Goal: Task Accomplishment & Management: Manage account settings

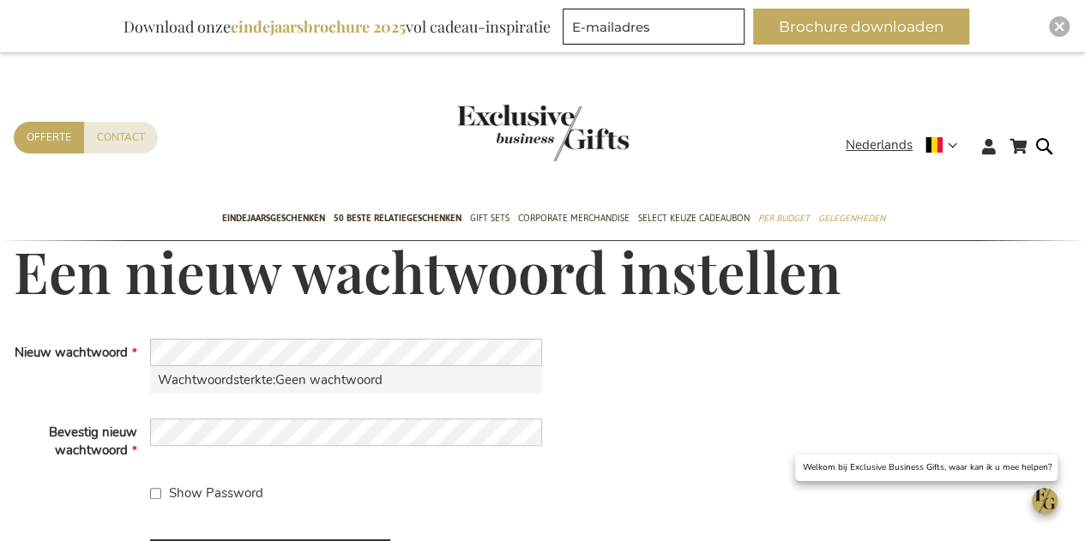
click at [227, 337] on main "Een nieuw wachtwoord instellen Nieuw wachtwoord Wachtwoordsterkte: Geen wachtwo…" at bounding box center [542, 422] width 1085 height 363
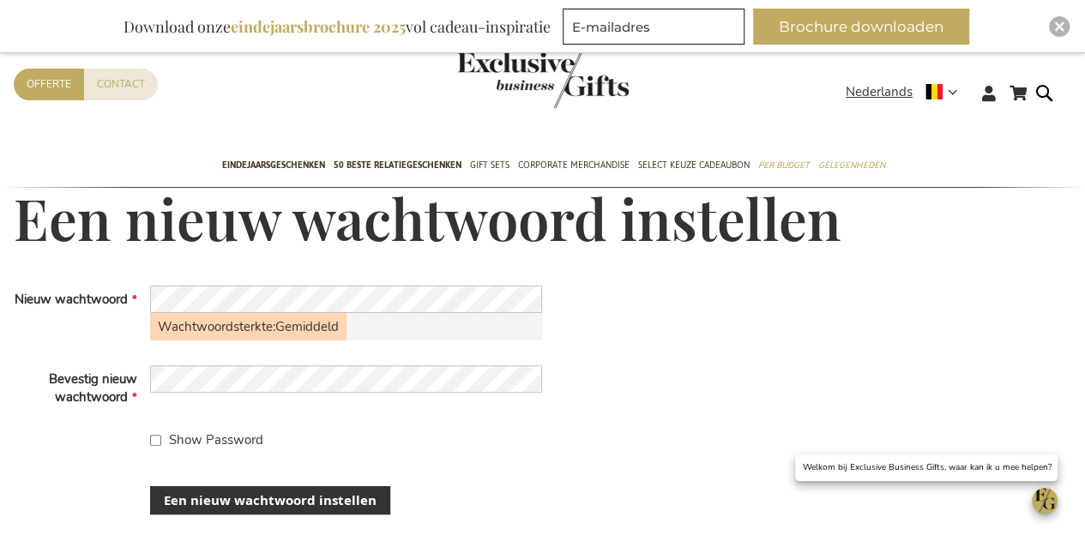
click at [240, 394] on div "Bevestig nieuw wachtwoord" at bounding box center [278, 386] width 529 height 42
click at [152, 443] on input "Show Password" at bounding box center [155, 440] width 11 height 11
checkbox input "true"
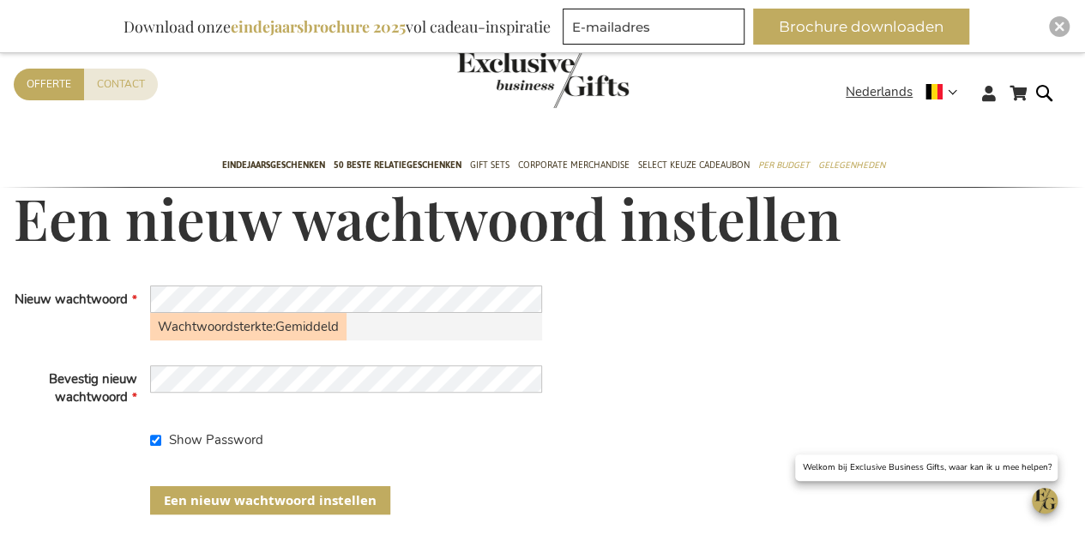
click at [257, 500] on span "Een nieuw wachtwoord instellen" at bounding box center [270, 500] width 213 height 18
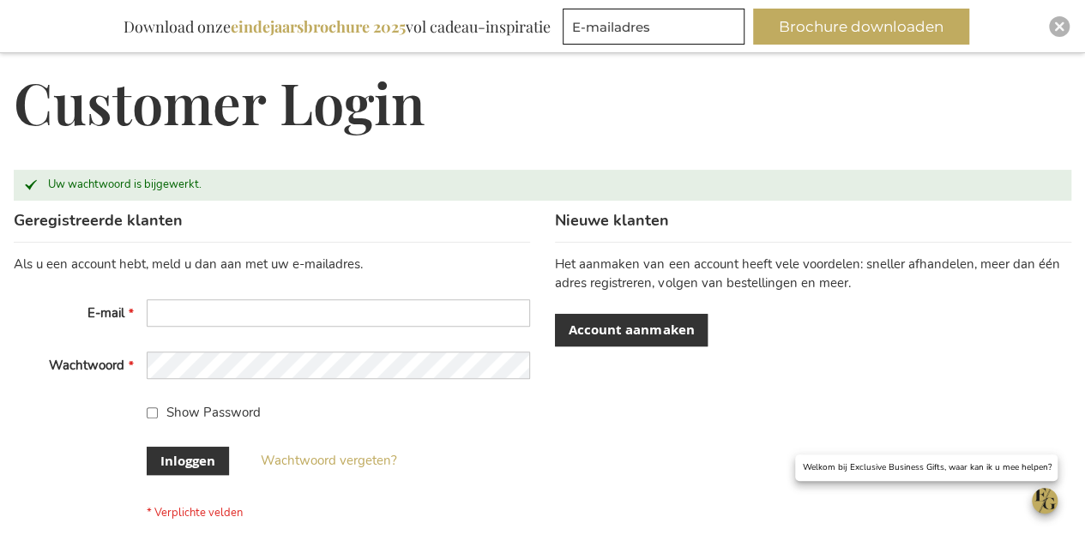
scroll to position [197, 0]
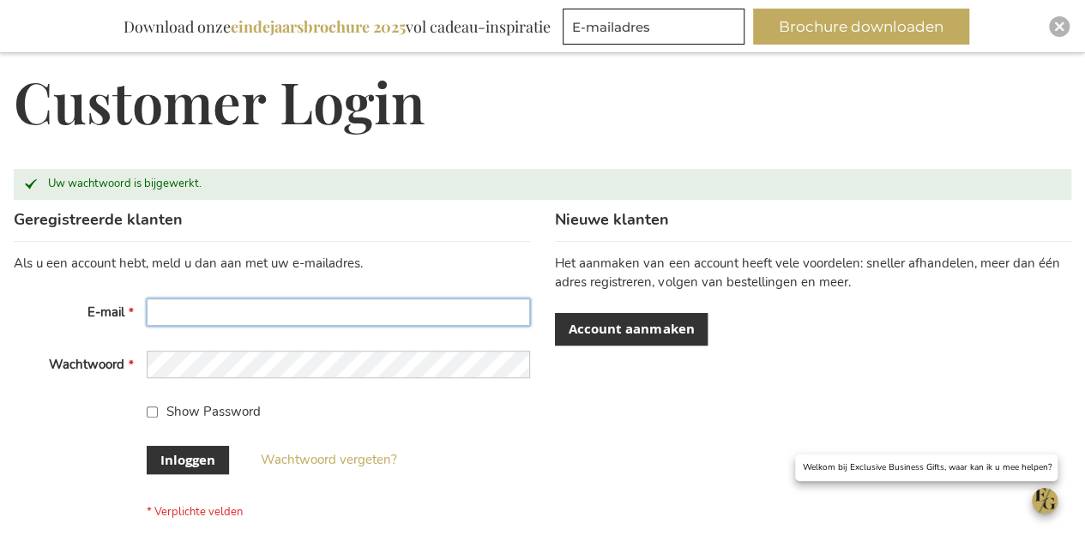
click at [259, 307] on input "E-mail" at bounding box center [338, 311] width 382 height 27
type input "mila@qforgrowth.com"
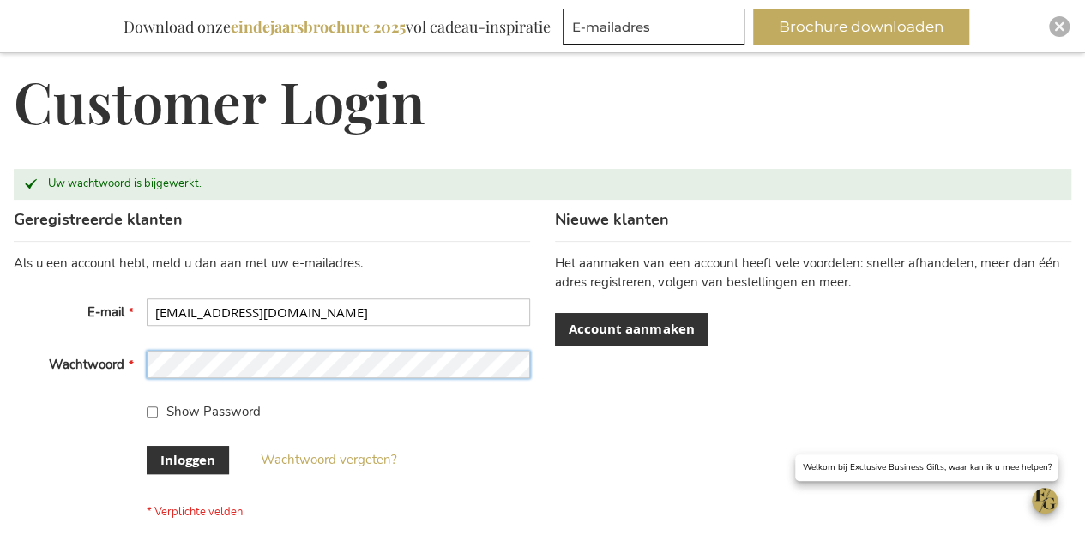
click at [147, 446] on button "Inloggen" at bounding box center [188, 460] width 82 height 28
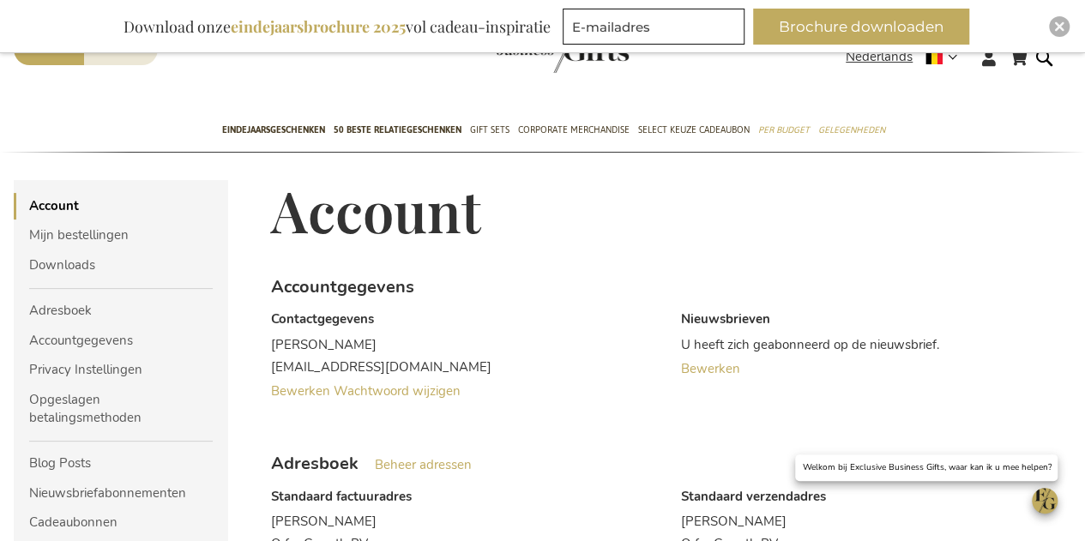
scroll to position [98, 0]
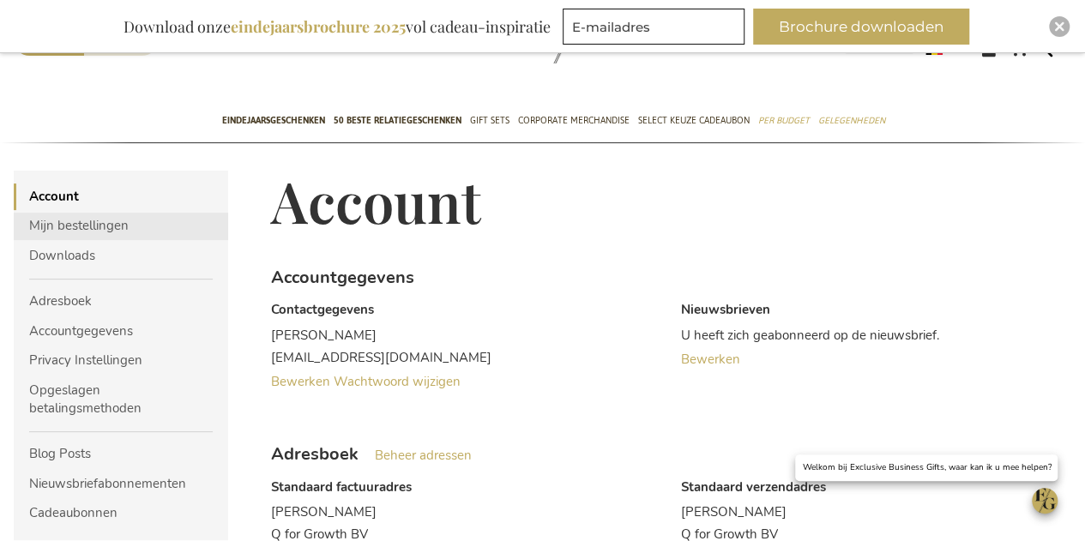
click at [77, 225] on link "Mijn bestellingen" at bounding box center [121, 226] width 214 height 27
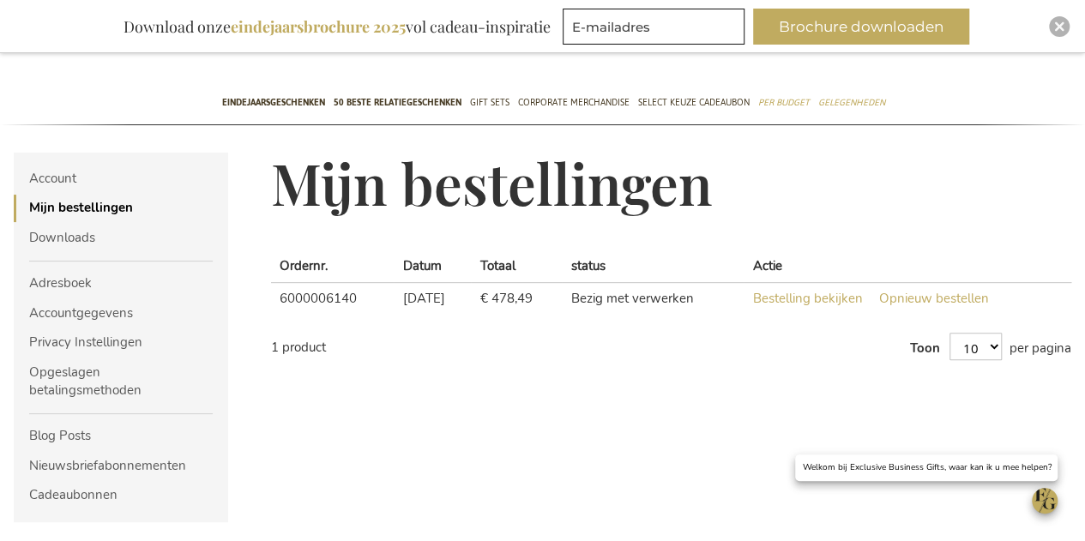
scroll to position [117, 0]
